Goal: Task Accomplishment & Management: Use online tool/utility

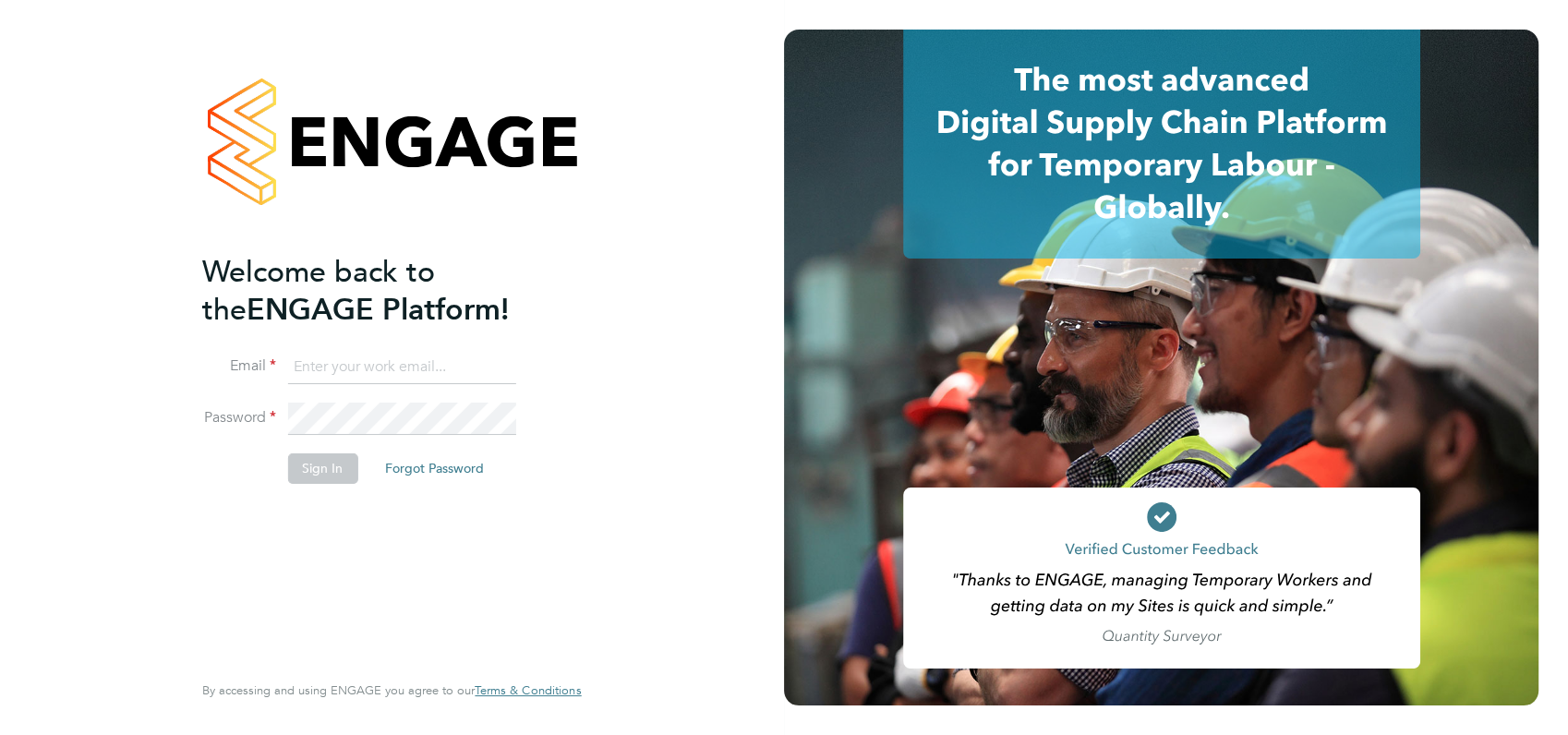
type input "angela@class1personnel.com"
click at [659, 382] on div "Welcome back to the ENGAGE Platform! Email angela@class1personnel.com Password …" at bounding box center [392, 367] width 784 height 735
click at [321, 464] on button "Sign In" at bounding box center [322, 468] width 70 height 30
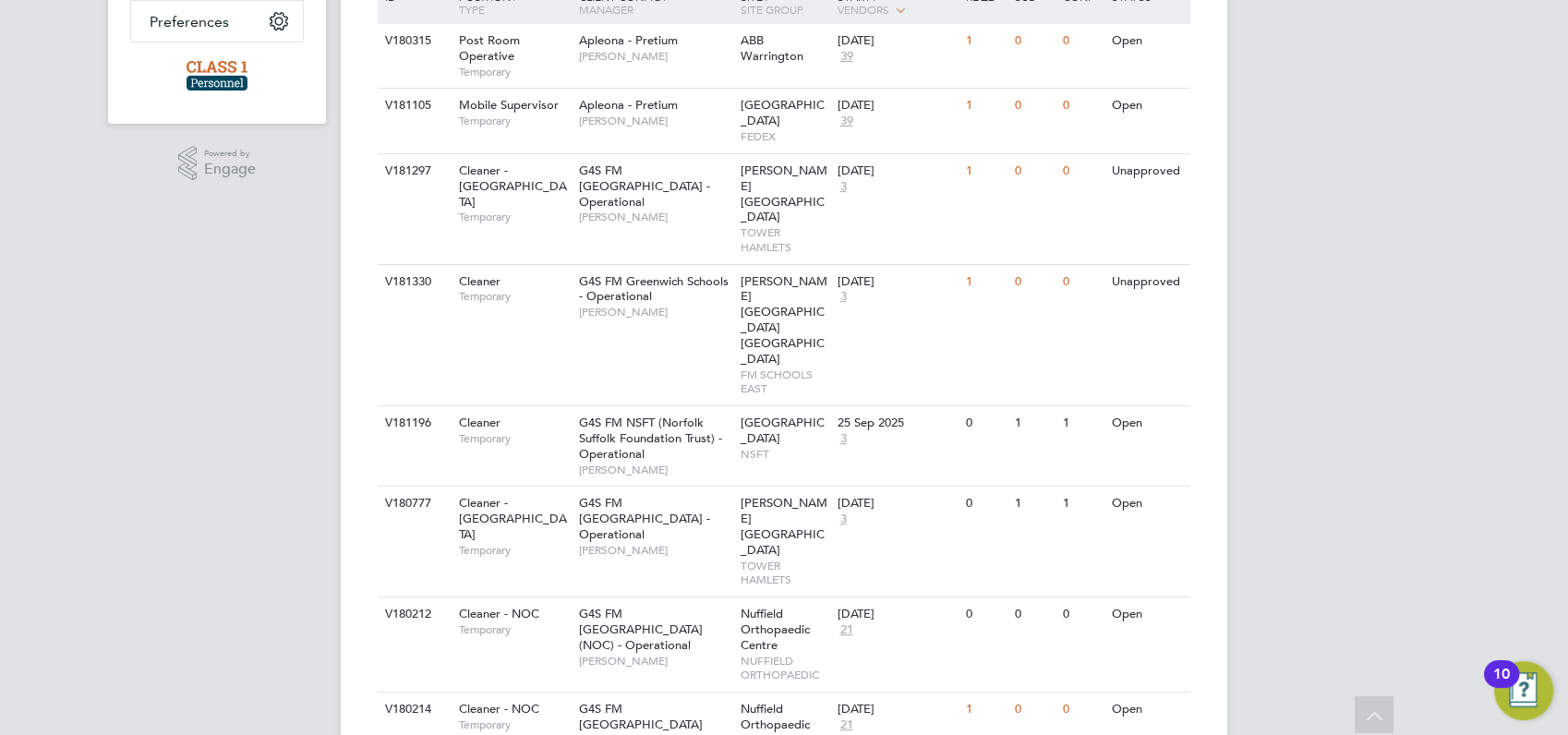
scroll to position [419, 0]
